Goal: Navigation & Orientation: Understand site structure

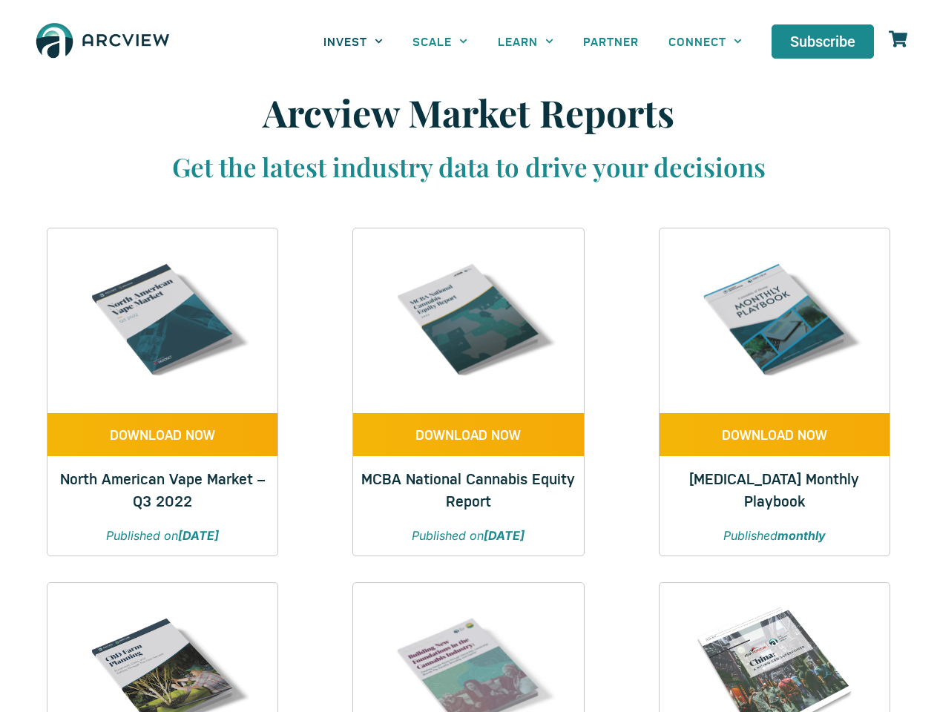
click at [353, 41] on link "INVEST" at bounding box center [353, 40] width 89 height 33
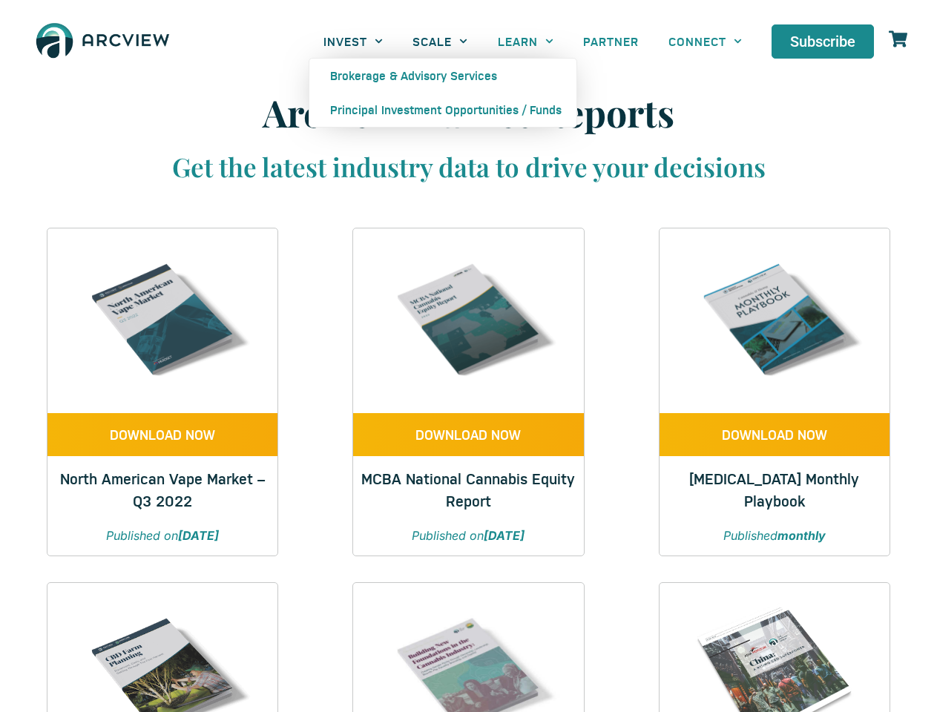
click at [440, 41] on link "SCALE" at bounding box center [440, 40] width 85 height 33
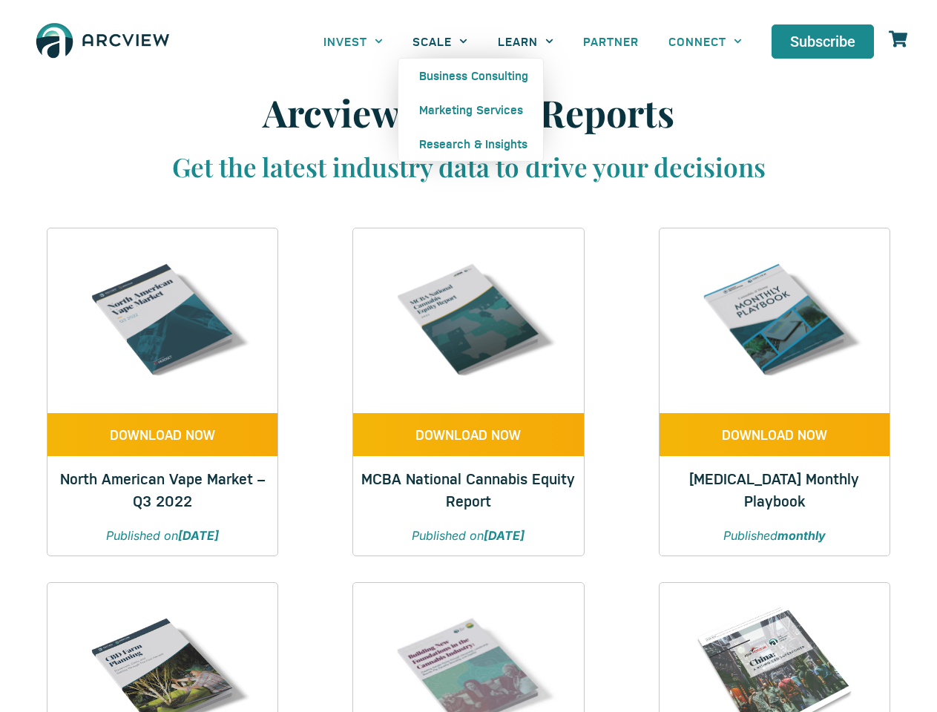
click at [525, 41] on link "LEARN" at bounding box center [525, 40] width 85 height 33
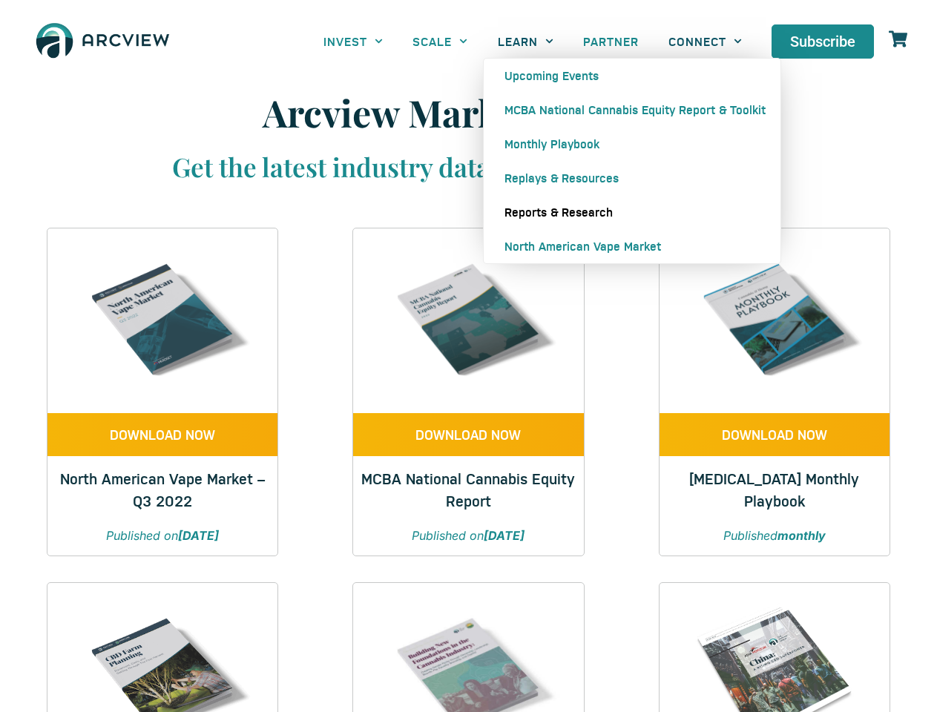
click at [705, 41] on link "CONNECT" at bounding box center [704, 40] width 103 height 33
